Goal: Information Seeking & Learning: Learn about a topic

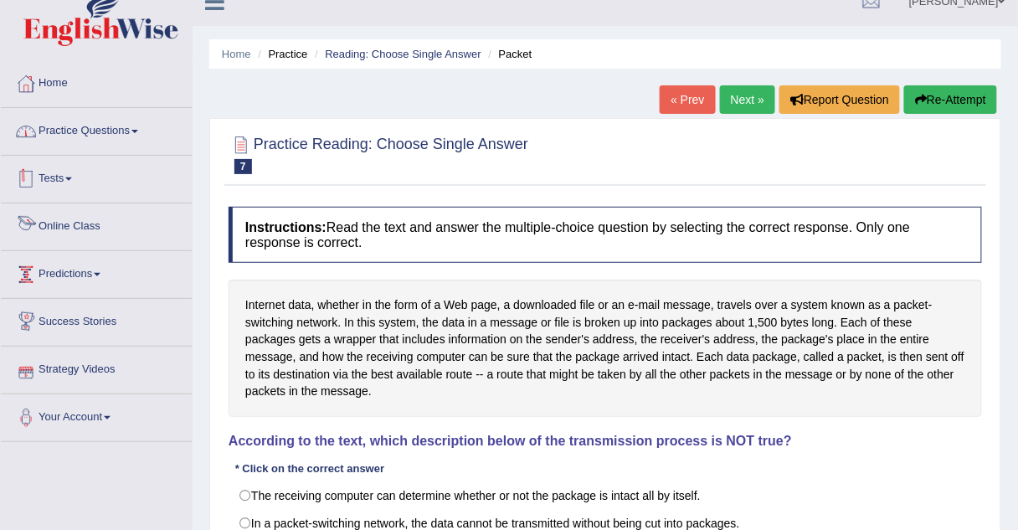
scroll to position [20, 0]
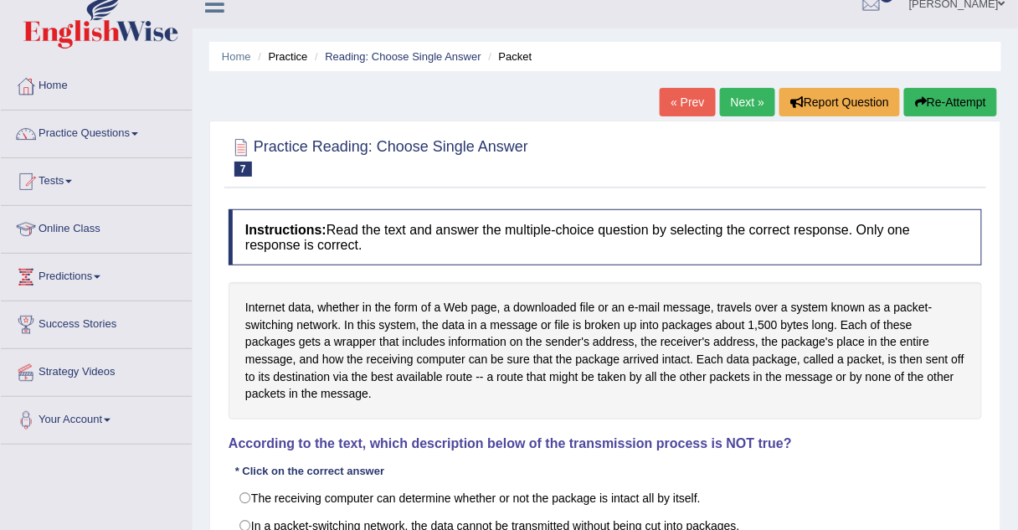
click at [54, 131] on link "Practice Questions" at bounding box center [96, 132] width 191 height 42
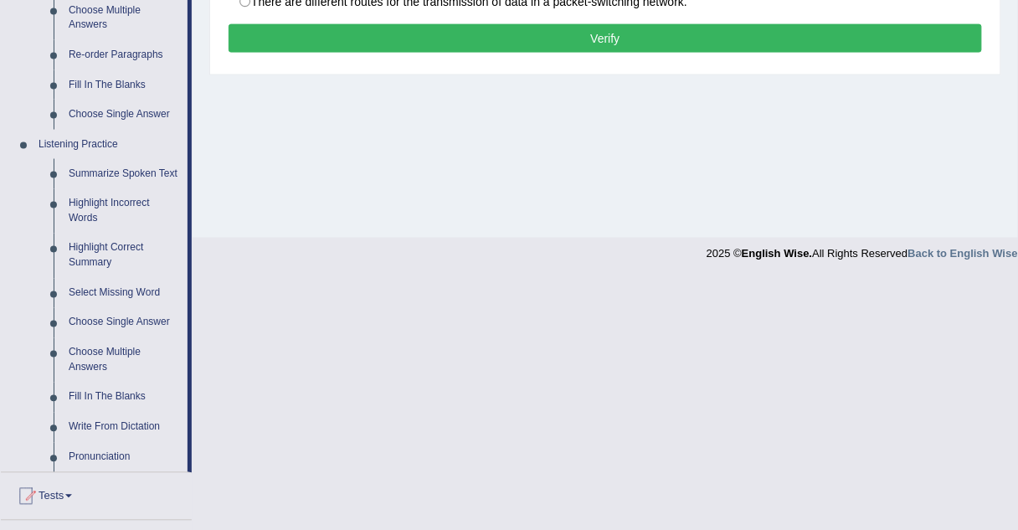
scroll to position [599, 0]
click at [91, 177] on link "Summarize Spoken Text" at bounding box center [124, 174] width 126 height 30
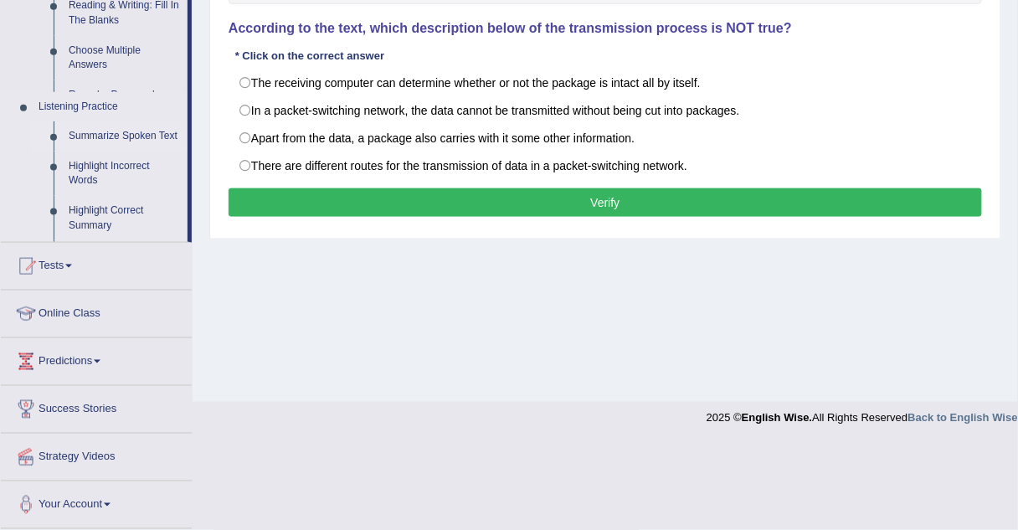
scroll to position [349, 0]
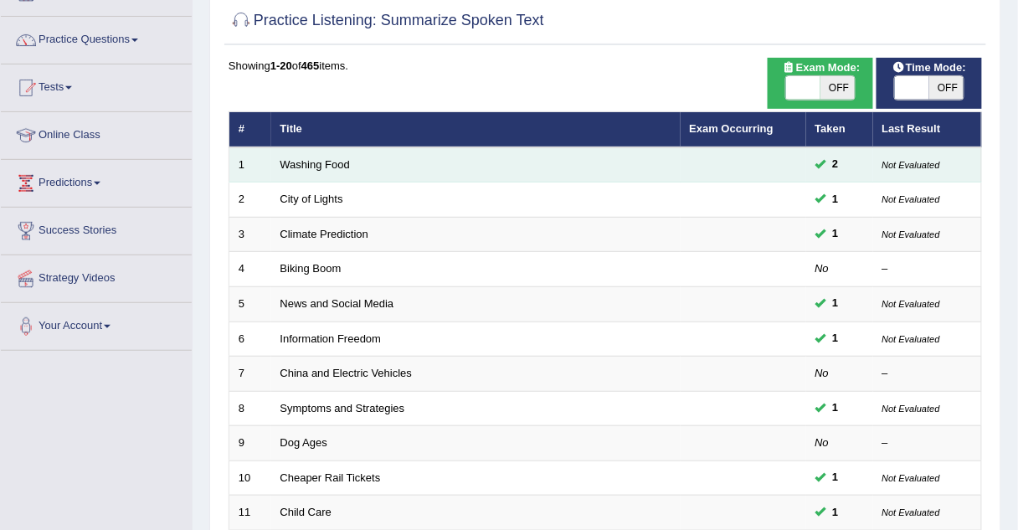
scroll to position [152, 0]
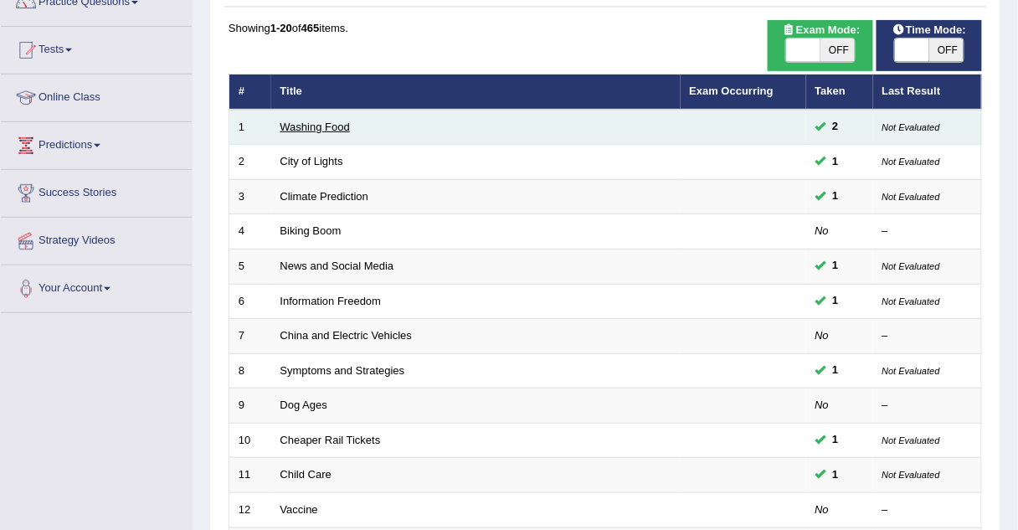
click at [301, 125] on link "Washing Food" at bounding box center [314, 127] width 69 height 13
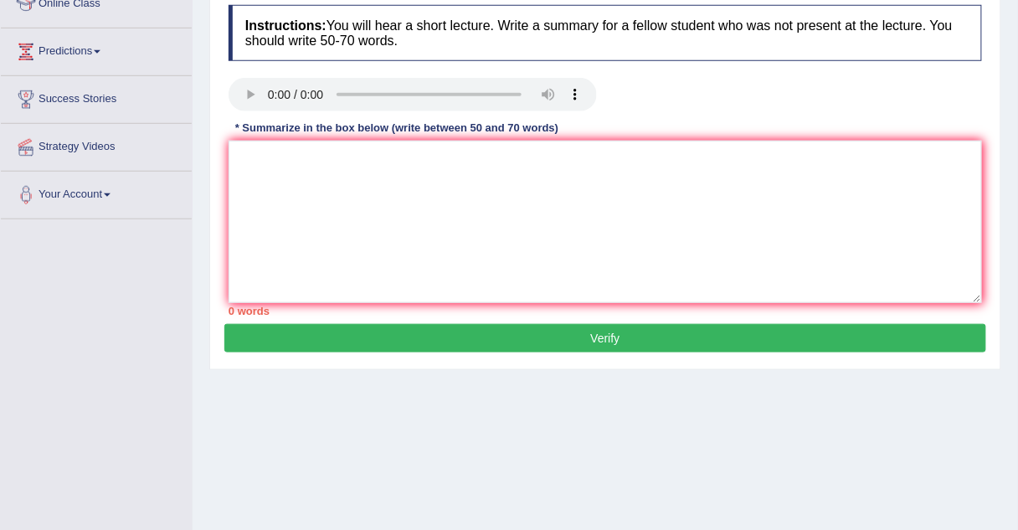
scroll to position [110, 0]
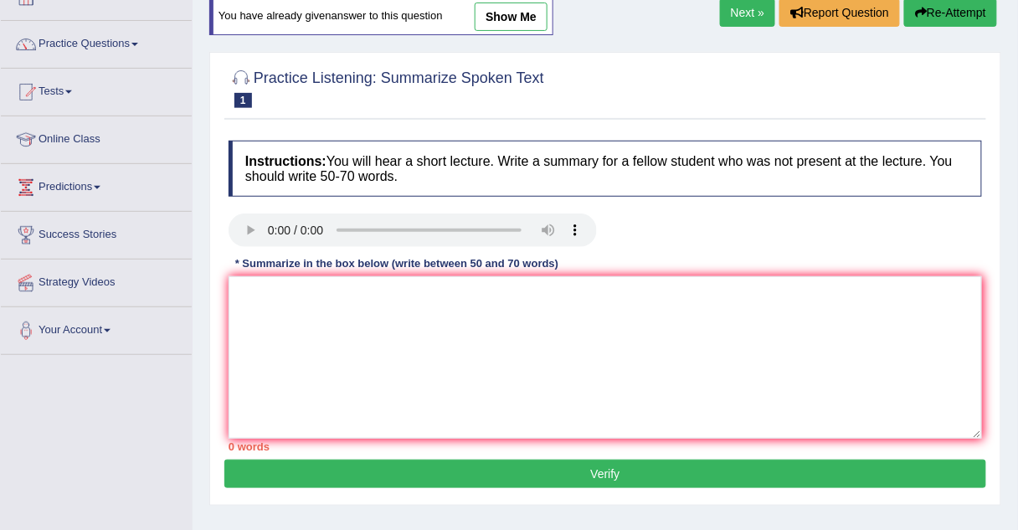
click at [501, 12] on link "show me" at bounding box center [511, 17] width 73 height 28
type textarea "The speaker provided a comprehensive overview of food safety, highlighting seve…"
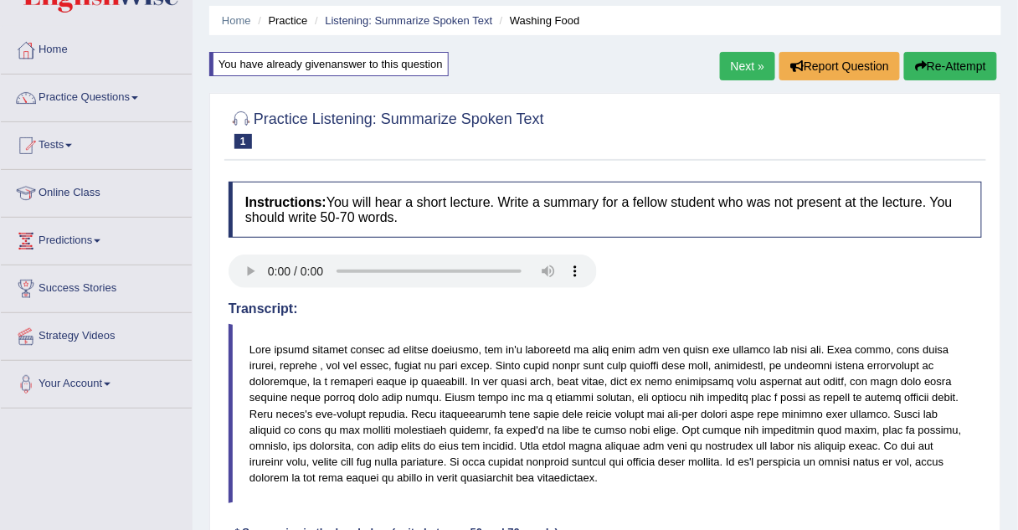
scroll to position [54, 0]
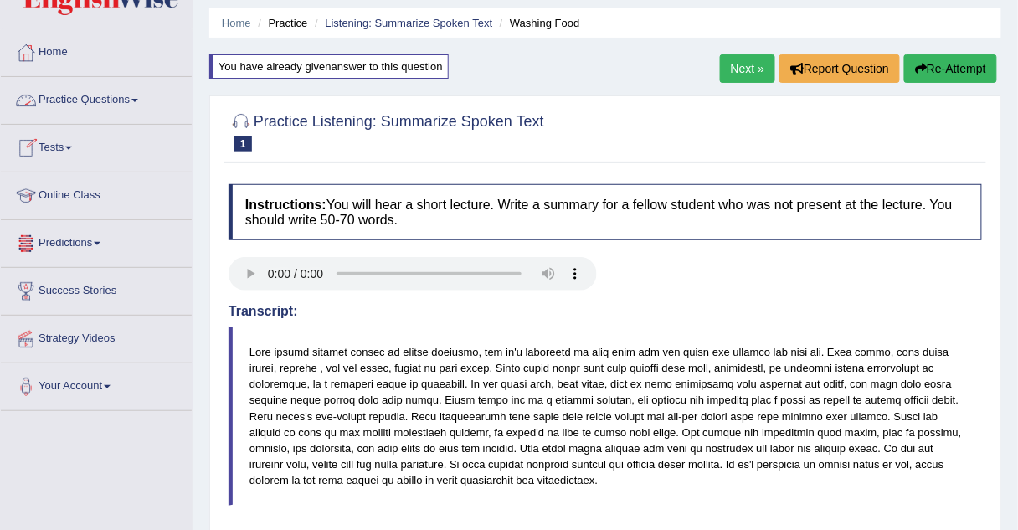
click at [130, 99] on link "Practice Questions" at bounding box center [96, 98] width 191 height 42
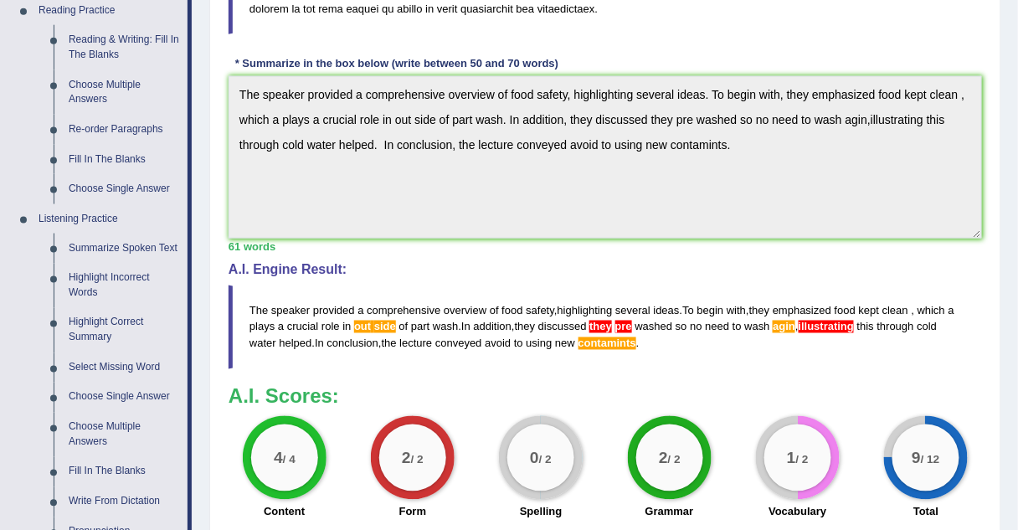
scroll to position [525, 0]
click at [96, 331] on link "Highlight Correct Summary" at bounding box center [124, 330] width 126 height 44
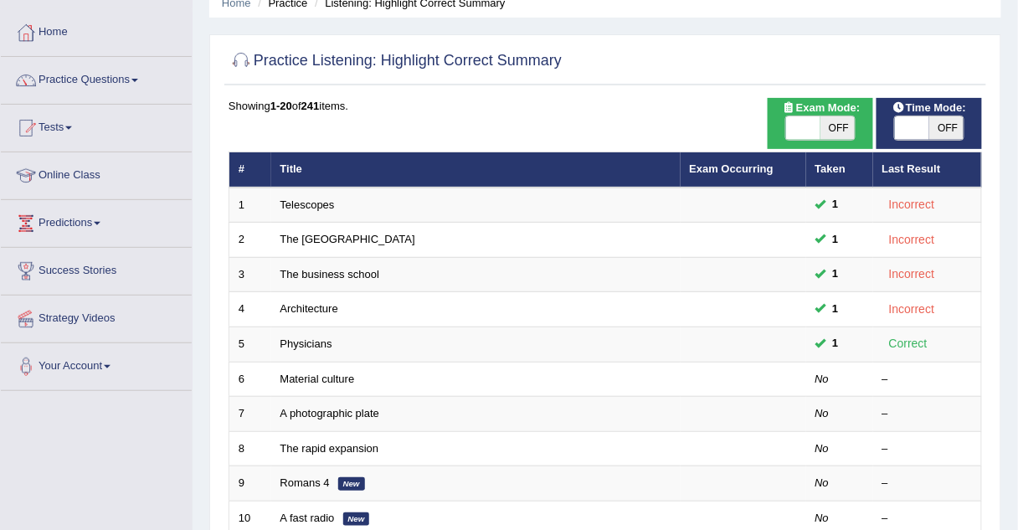
scroll to position [77, 0]
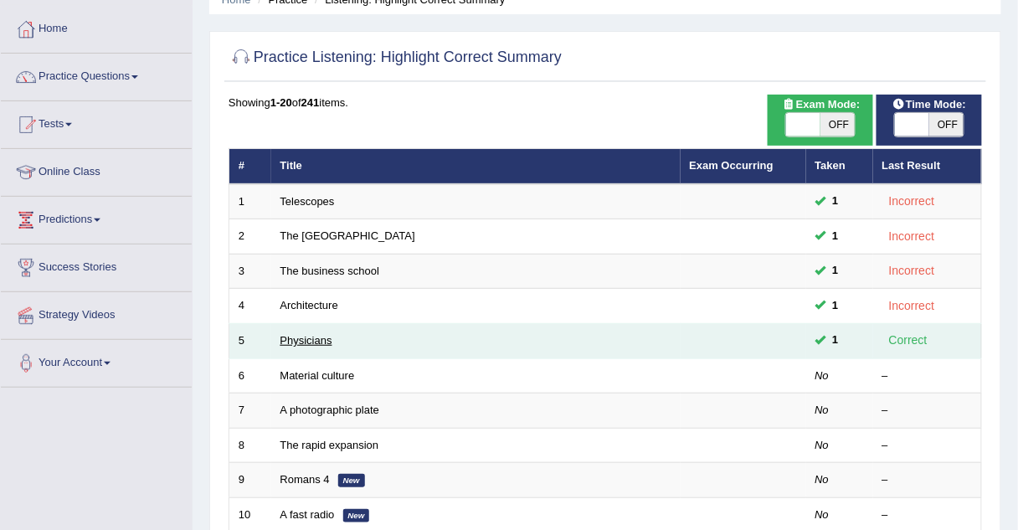
click at [306, 340] on link "Physicians" at bounding box center [306, 340] width 52 height 13
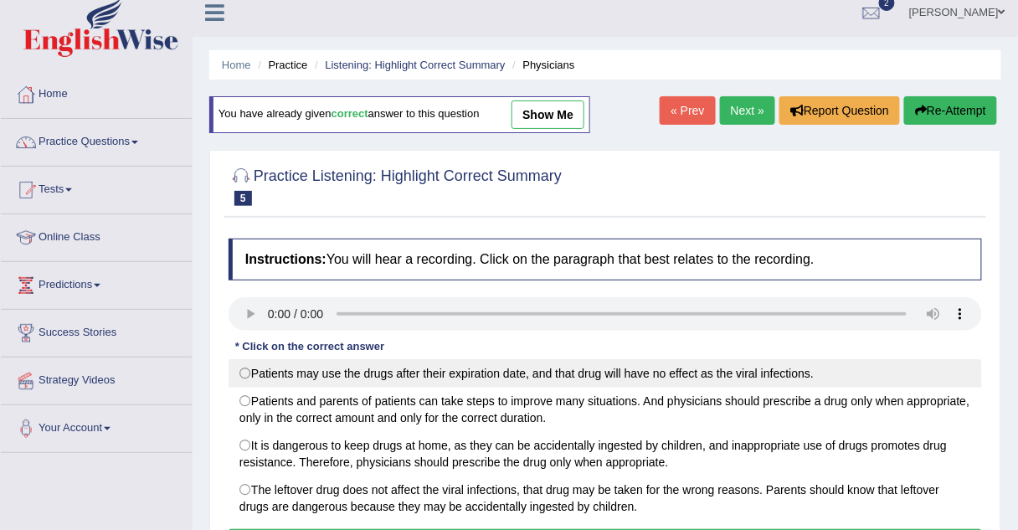
scroll to position [3, 0]
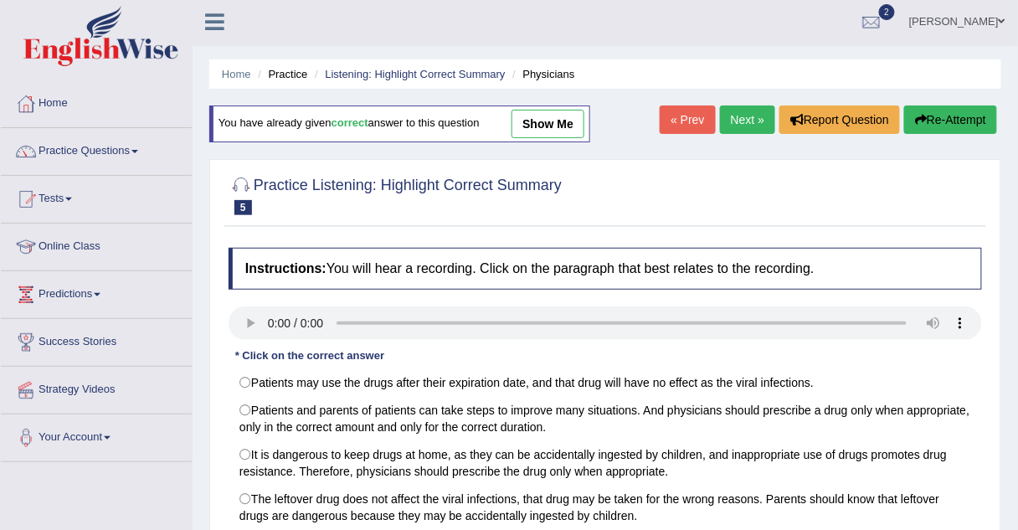
click at [529, 120] on link "show me" at bounding box center [548, 124] width 73 height 28
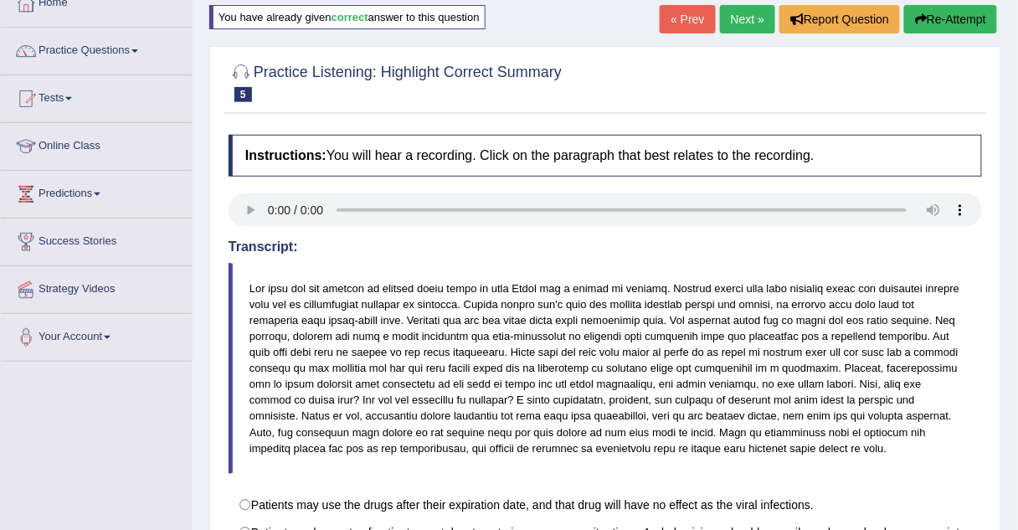
scroll to position [102, 0]
click at [738, 20] on link "Next »" at bounding box center [747, 20] width 55 height 28
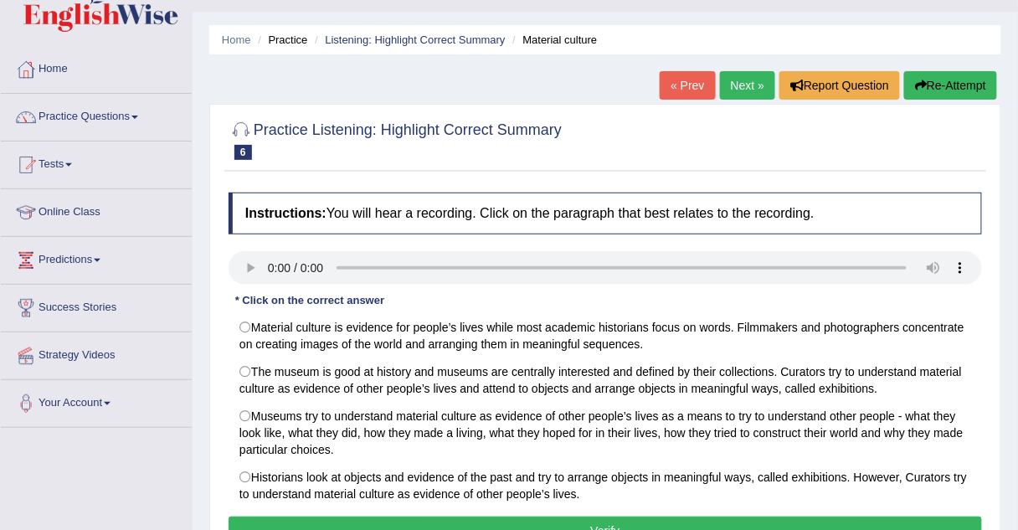
scroll to position [36, 0]
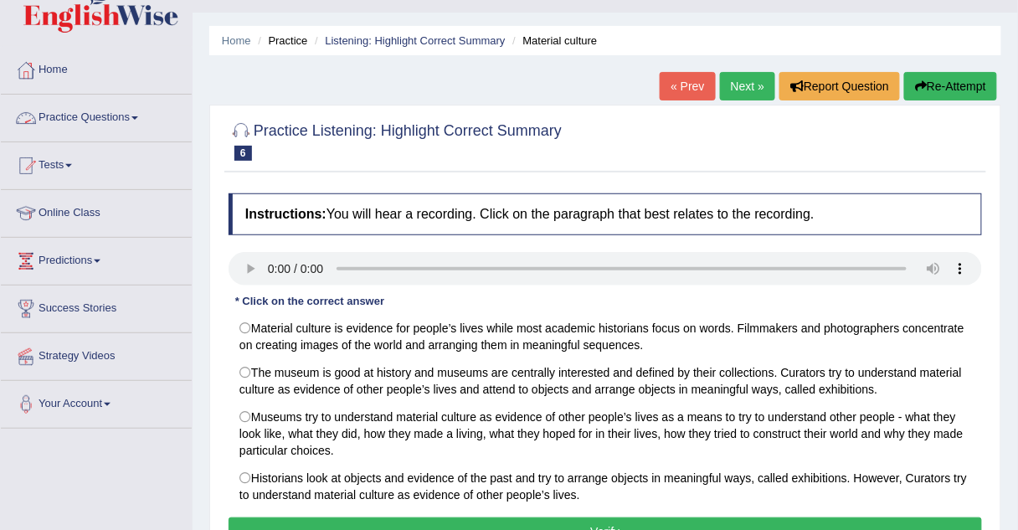
click at [64, 116] on link "Practice Questions" at bounding box center [96, 116] width 191 height 42
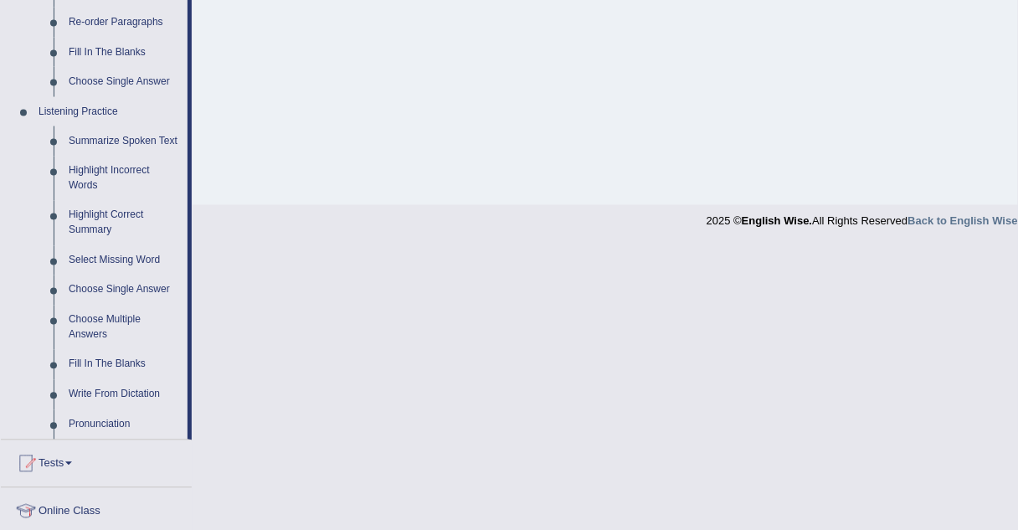
scroll to position [634, 0]
click at [90, 172] on link "Highlight Incorrect Words" at bounding box center [124, 177] width 126 height 44
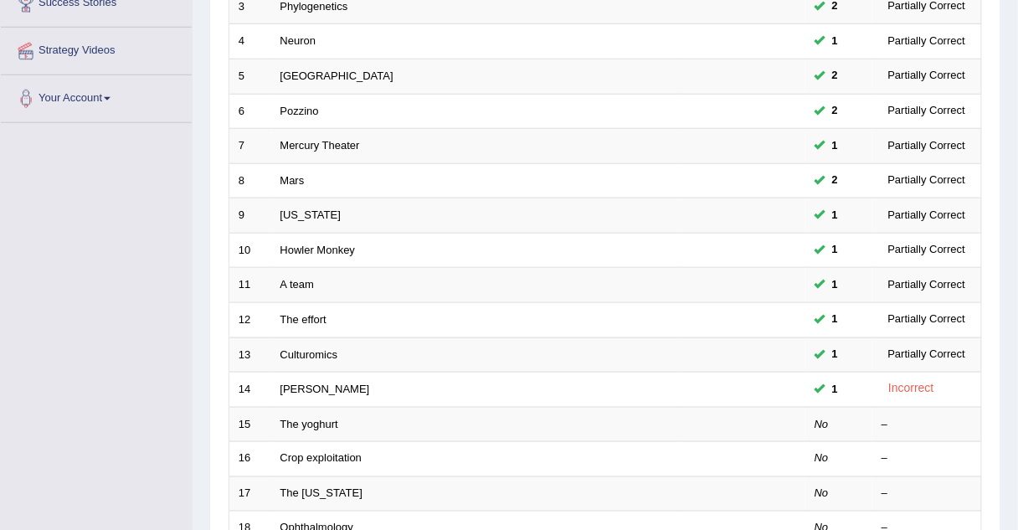
scroll to position [345, 0]
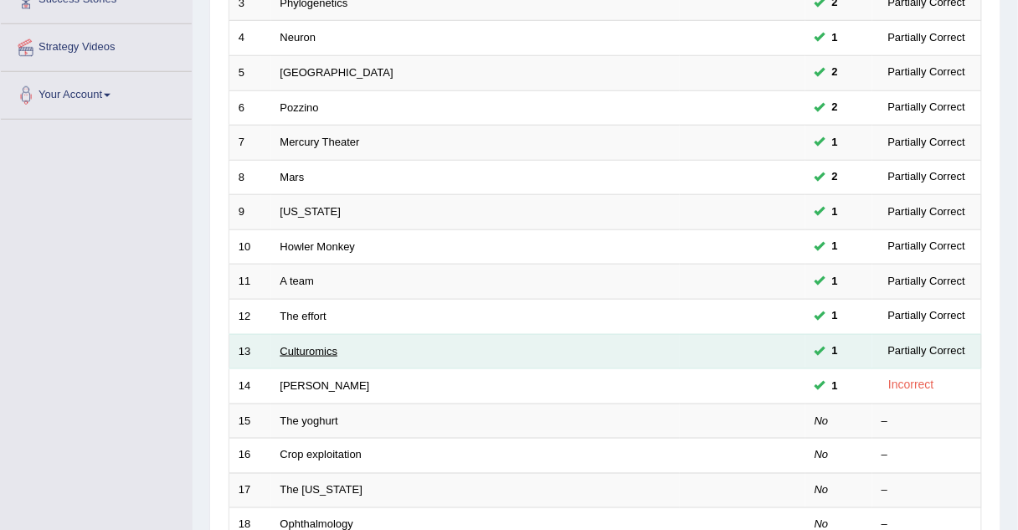
click at [290, 346] on link "Culturomics" at bounding box center [309, 351] width 58 height 13
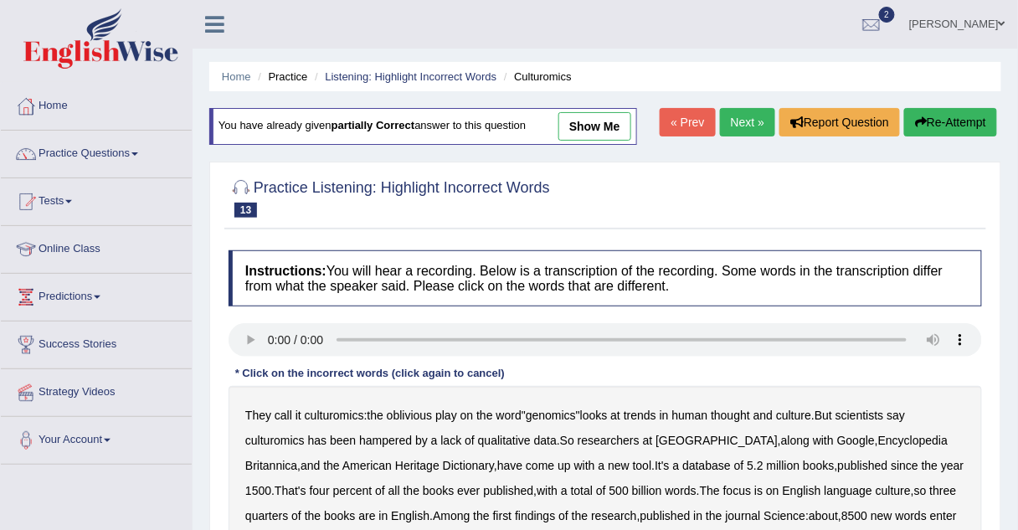
click at [580, 117] on link "show me" at bounding box center [594, 126] width 73 height 28
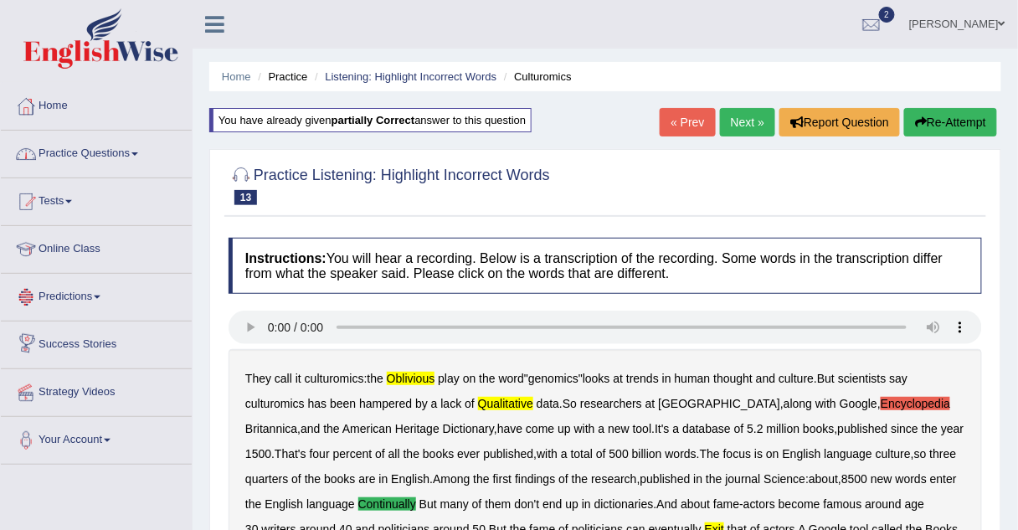
click at [103, 151] on link "Practice Questions" at bounding box center [96, 152] width 191 height 42
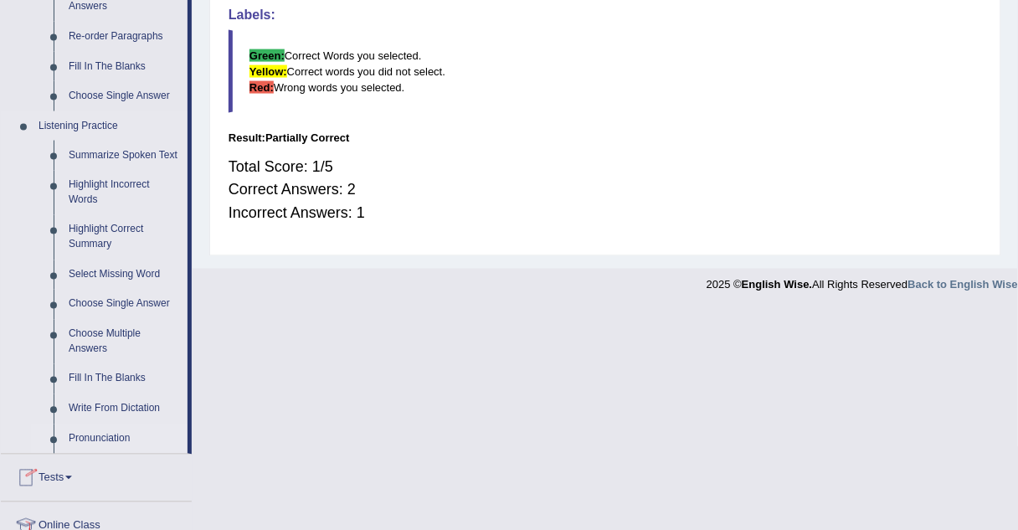
scroll to position [617, 0]
click at [96, 273] on link "Select Missing Word" at bounding box center [124, 276] width 126 height 30
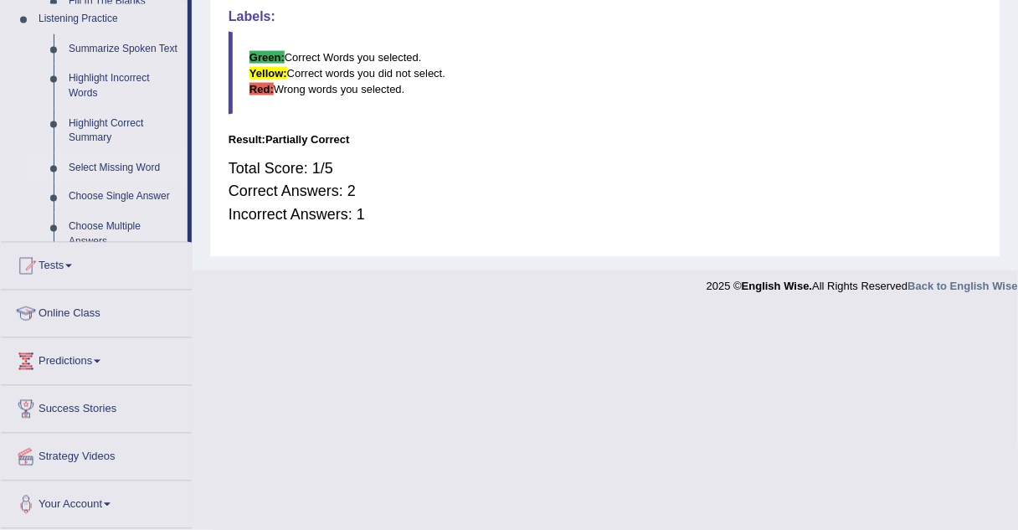
scroll to position [397, 0]
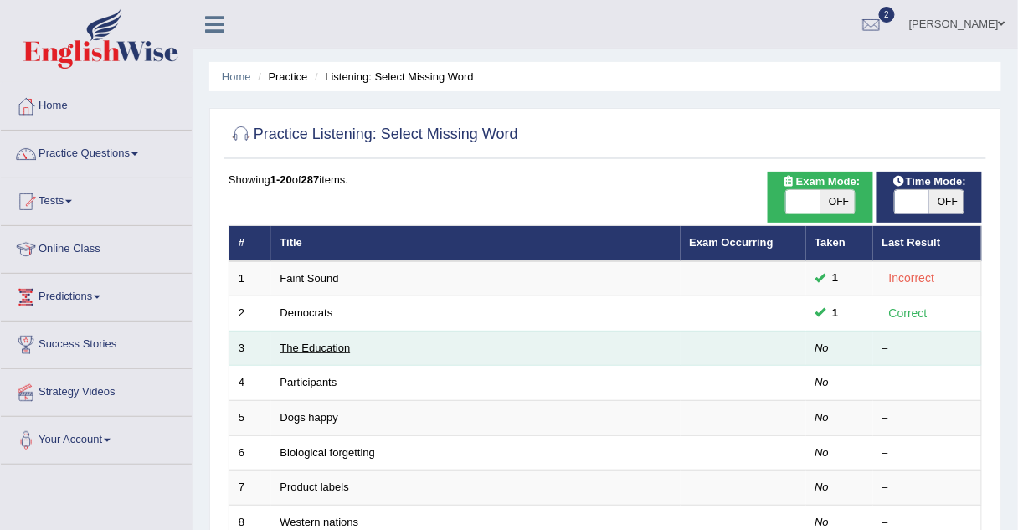
click at [284, 342] on link "The Education" at bounding box center [315, 348] width 70 height 13
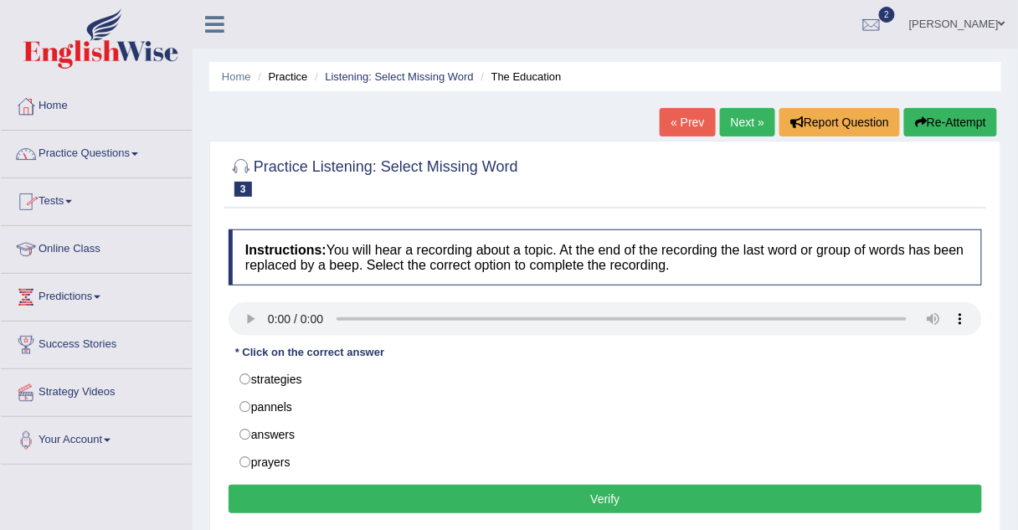
click at [85, 157] on link "Practice Questions" at bounding box center [96, 152] width 191 height 42
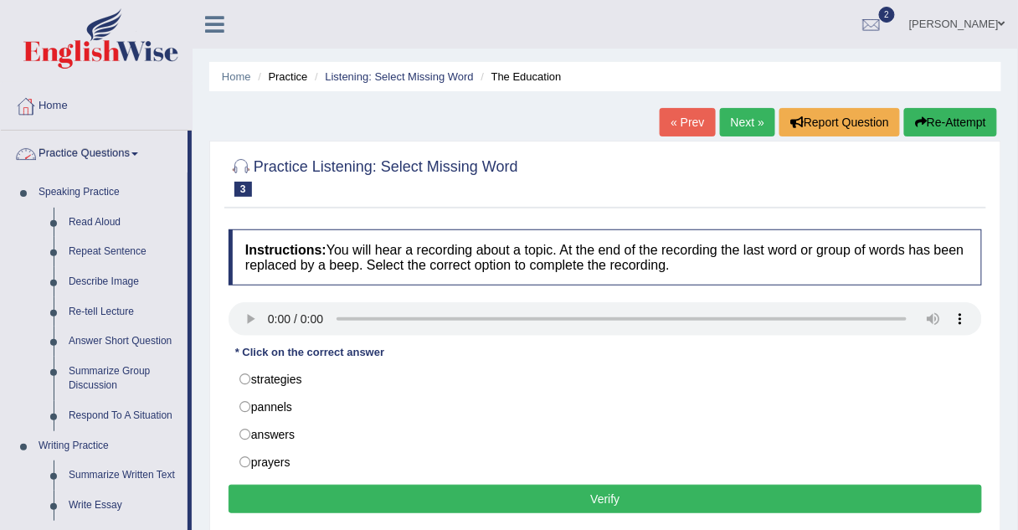
click at [92, 155] on link "Practice Questions" at bounding box center [94, 152] width 187 height 42
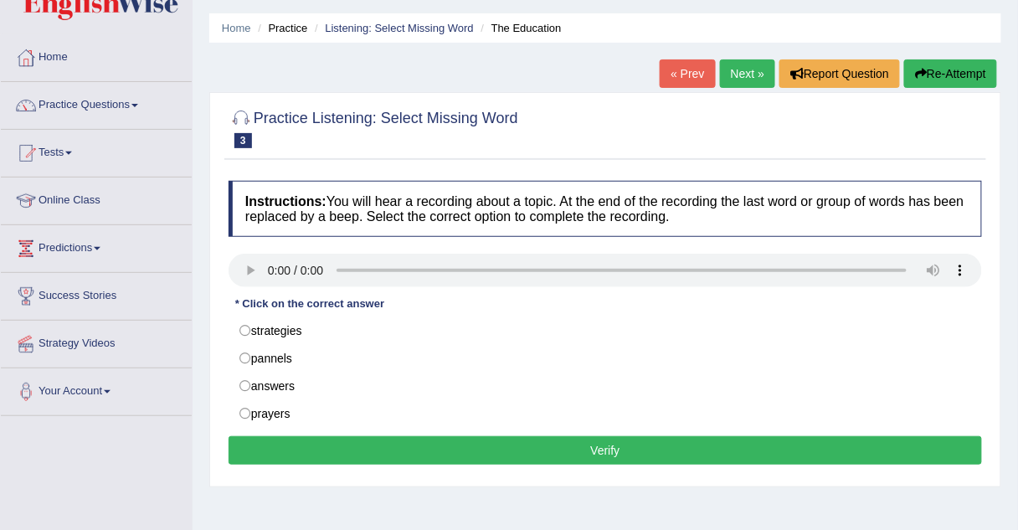
scroll to position [50, 0]
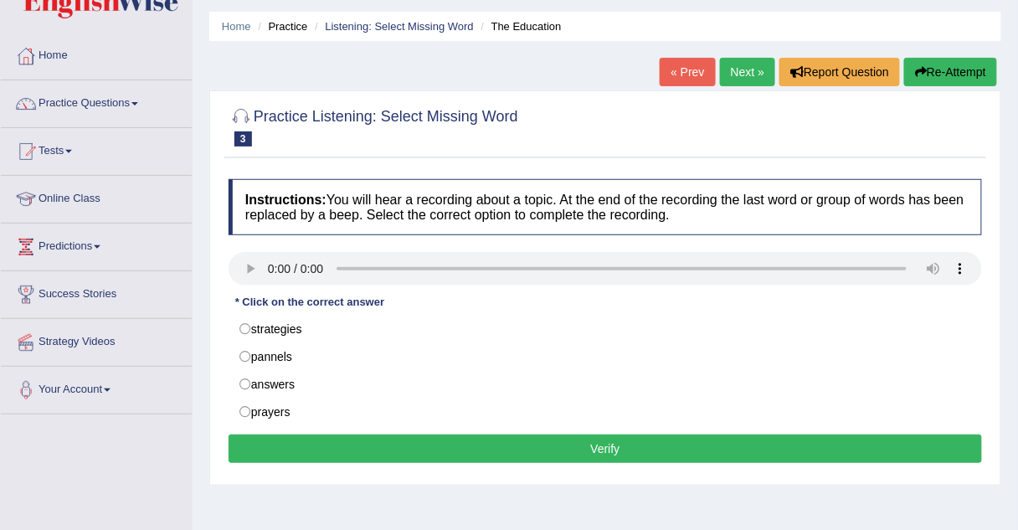
click at [47, 150] on link "Tests" at bounding box center [96, 149] width 191 height 42
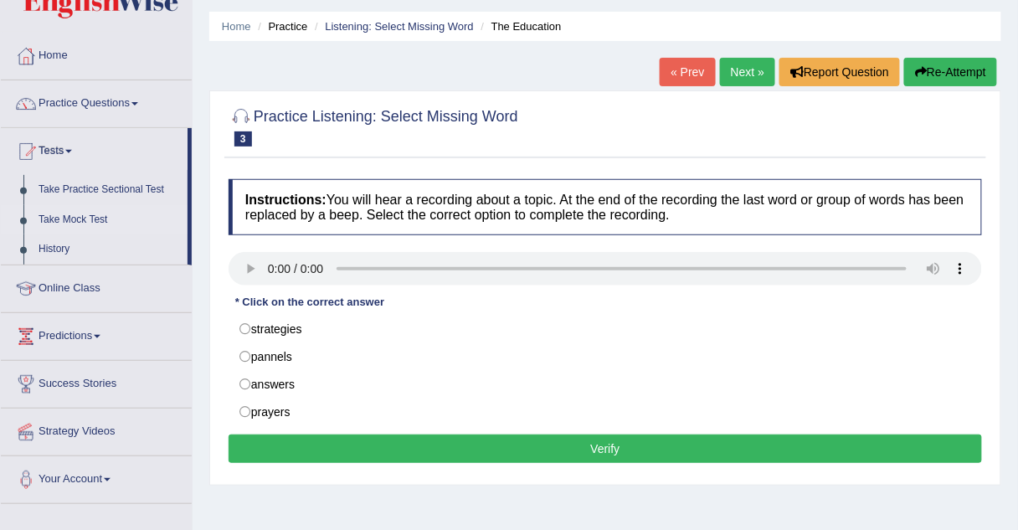
click at [90, 220] on link "Take Mock Test" at bounding box center [109, 220] width 157 height 30
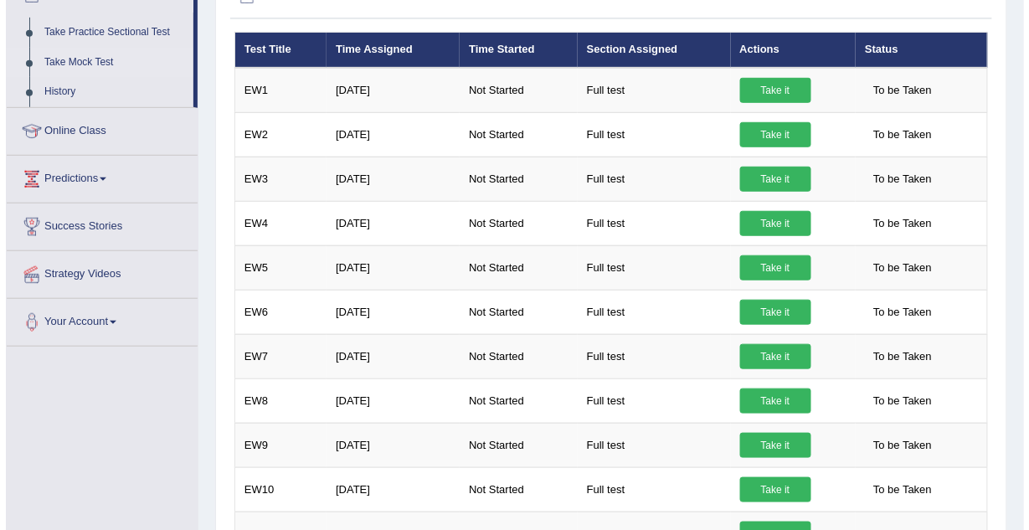
scroll to position [208, 0]
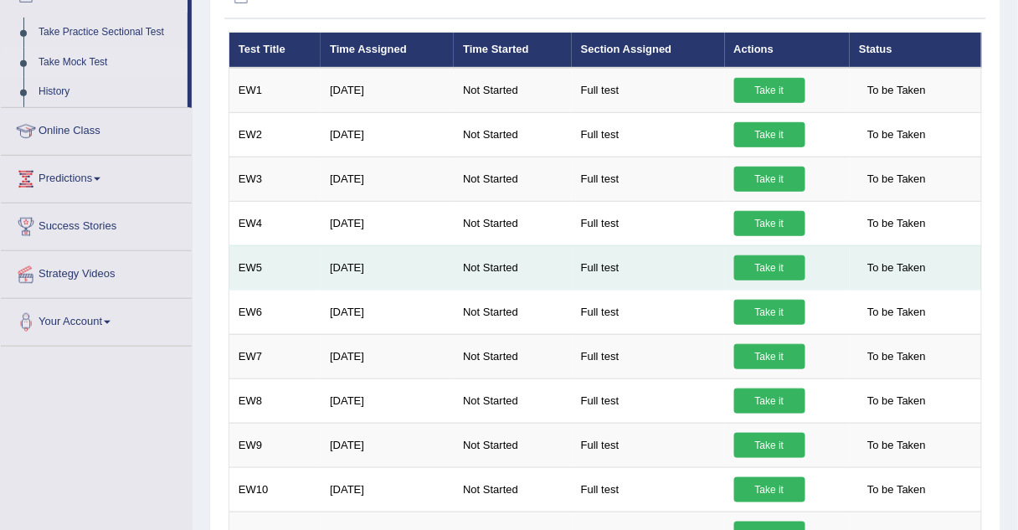
click at [737, 267] on link "Take it" at bounding box center [769, 267] width 71 height 25
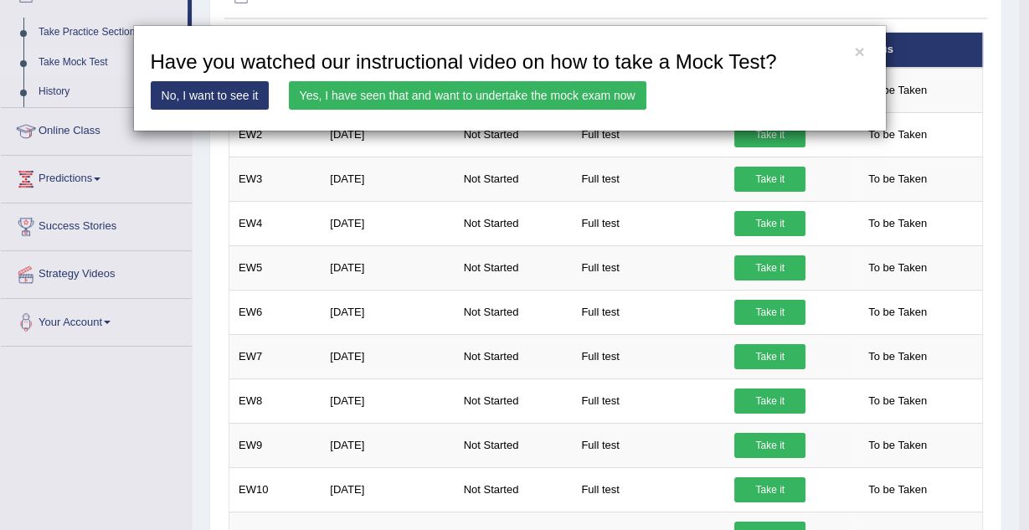
click at [530, 93] on link "Yes, I have seen that and want to undertake the mock exam now" at bounding box center [468, 95] width 358 height 28
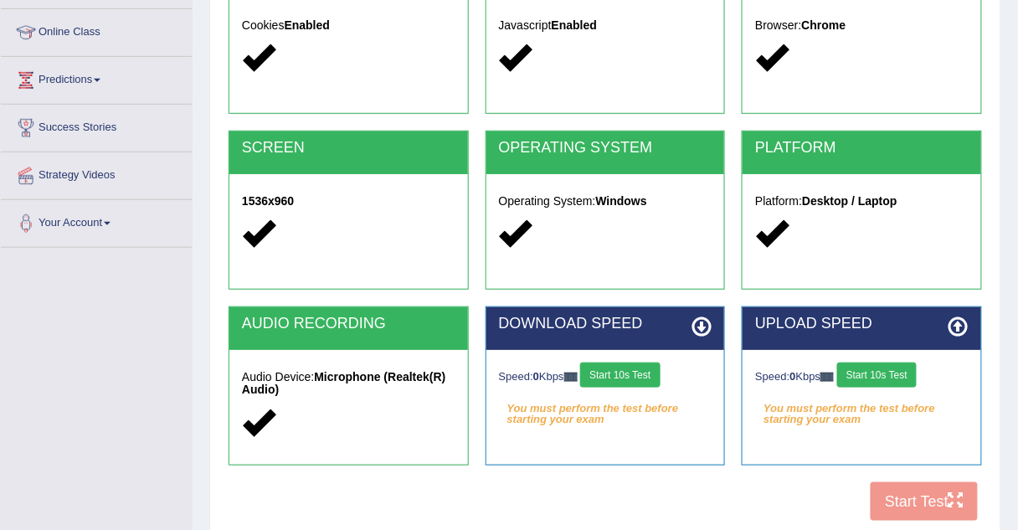
scroll to position [223, 0]
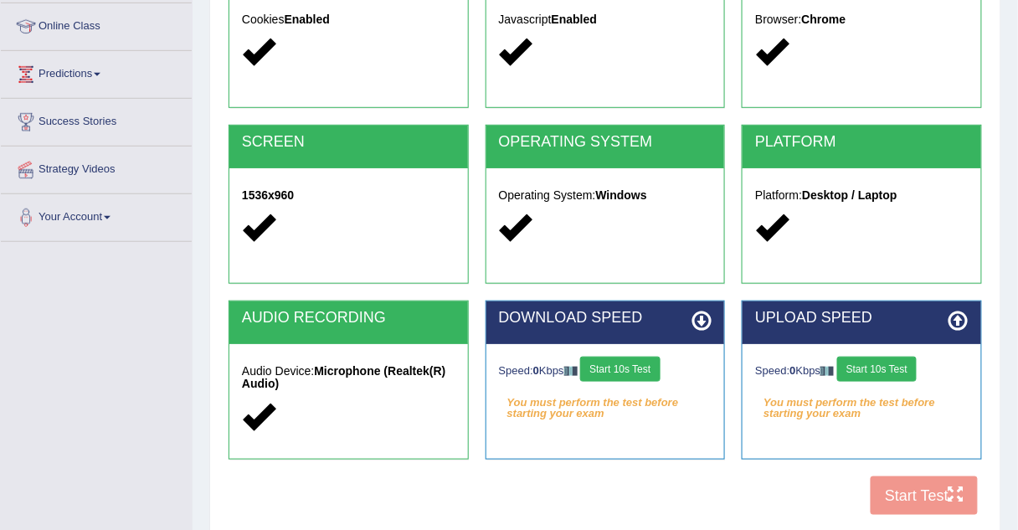
click at [603, 364] on button "Start 10s Test" at bounding box center [620, 369] width 80 height 25
click at [678, 512] on div "COOKIES Cookies Enabled JAVASCRIPT Javascript Enabled BROWSER Browser: Chrome S…" at bounding box center [605, 236] width 762 height 575
click at [630, 357] on button "Start 10s Test" at bounding box center [645, 369] width 80 height 25
click at [634, 368] on button "Start 10s Test" at bounding box center [639, 369] width 80 height 25
click at [907, 502] on div "COOKIES Cookies Enabled JAVASCRIPT Javascript Enabled BROWSER Browser: Chrome S…" at bounding box center [605, 236] width 762 height 575
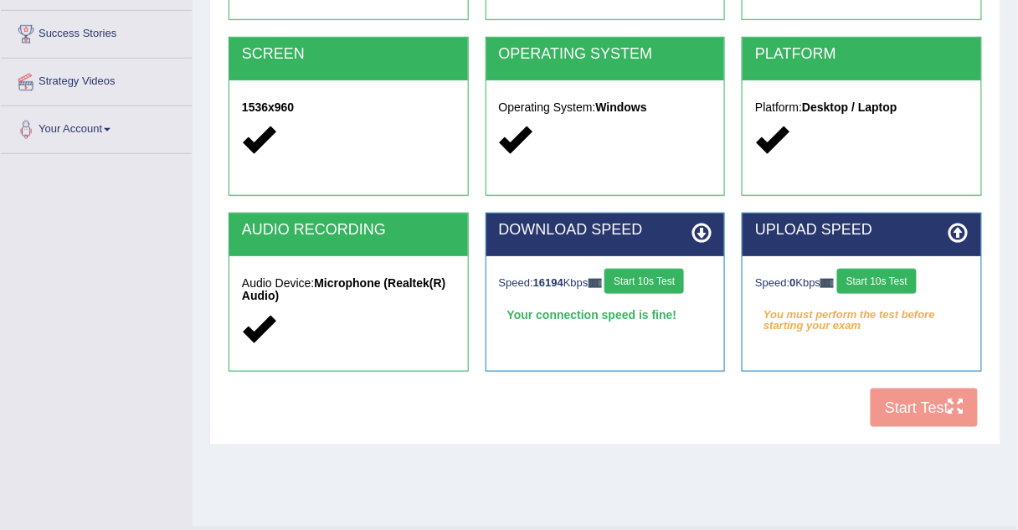
scroll to position [310, 0]
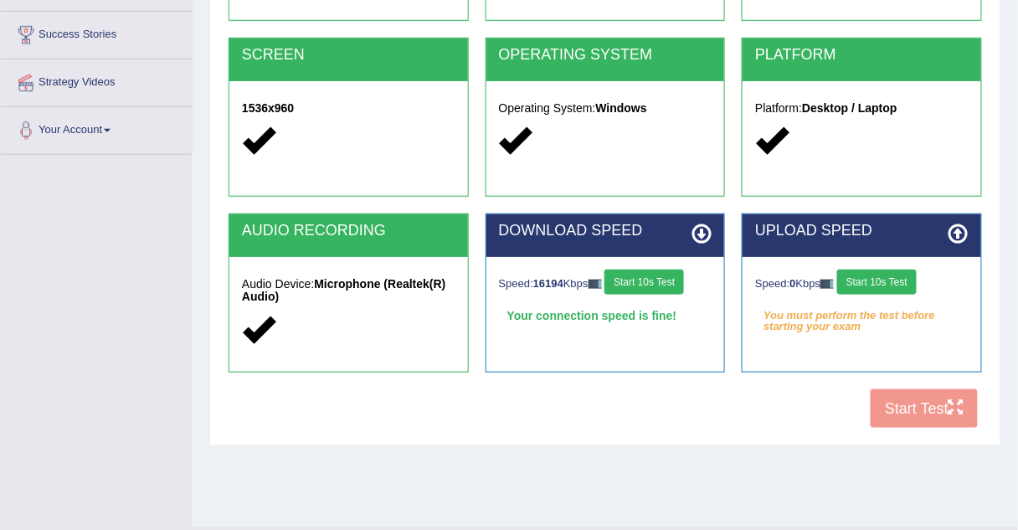
click at [857, 273] on button "Start 10s Test" at bounding box center [877, 282] width 80 height 25
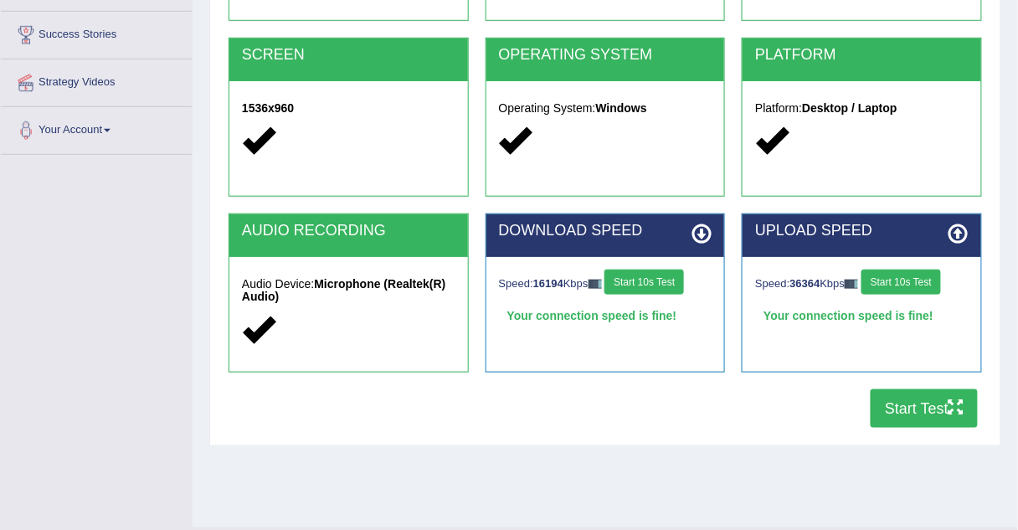
click at [928, 410] on button "Start Test" at bounding box center [924, 408] width 107 height 39
